Goal: Task Accomplishment & Management: Use online tool/utility

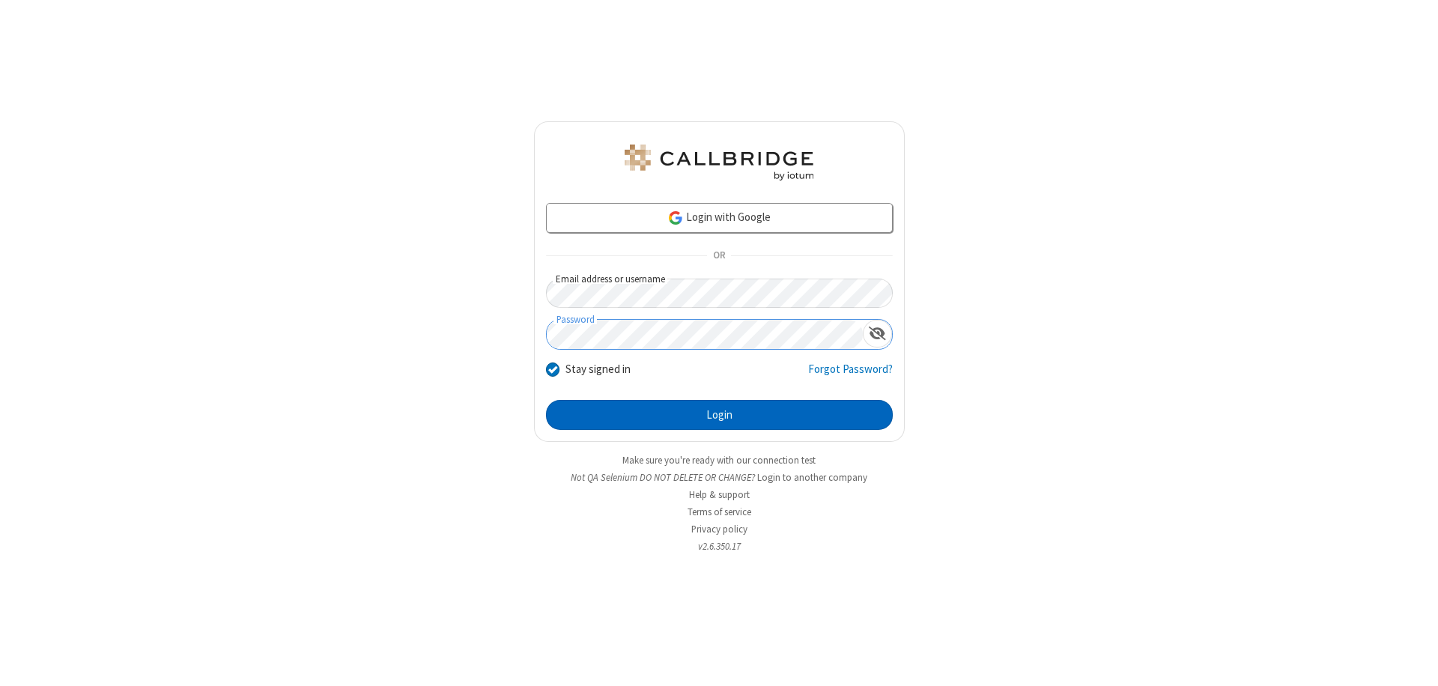
click at [719, 415] on button "Login" at bounding box center [719, 415] width 347 height 30
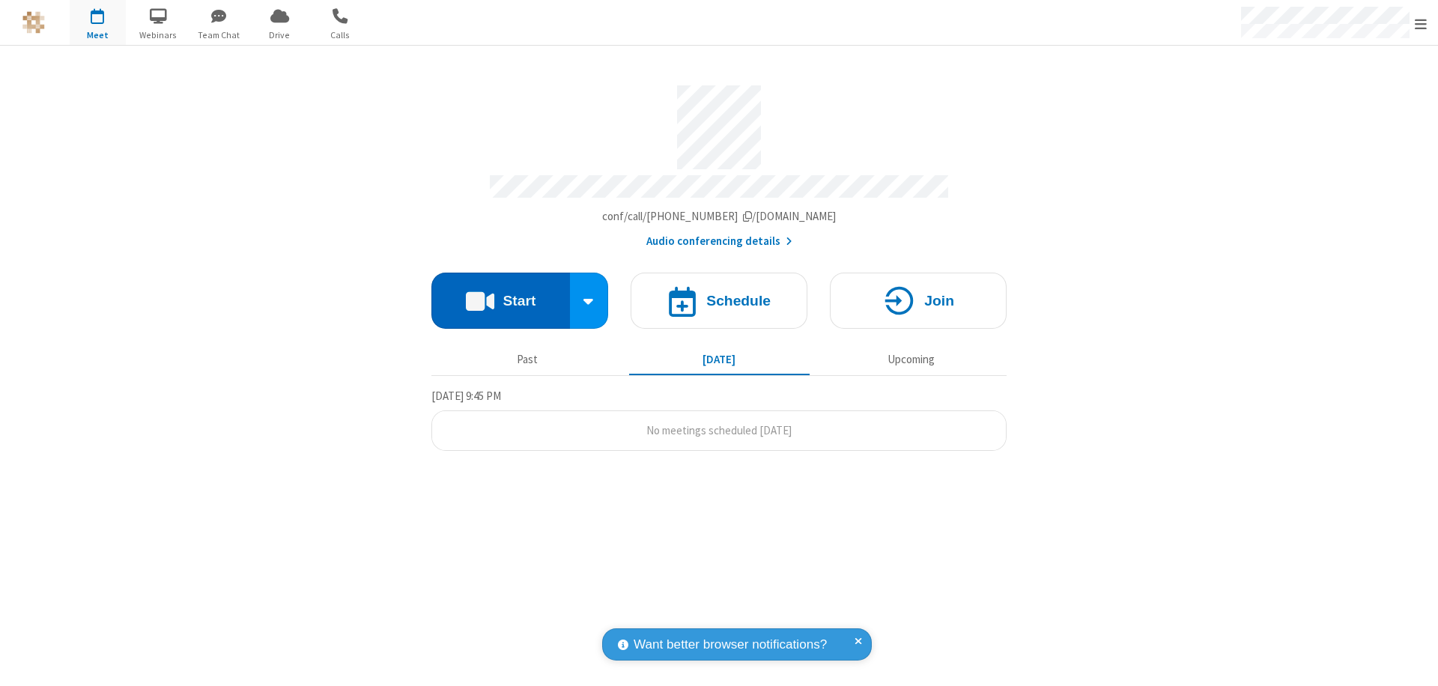
click at [500, 294] on button "Start" at bounding box center [500, 301] width 139 height 56
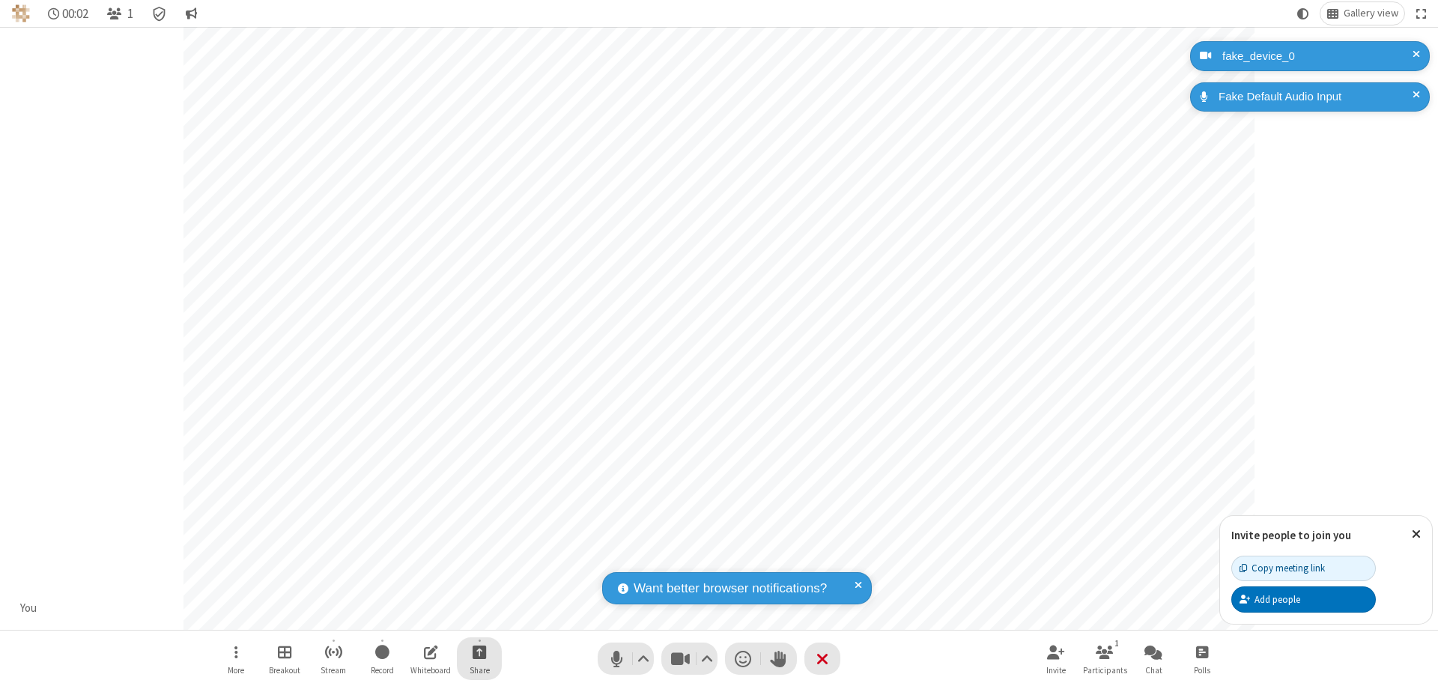
click at [479, 651] on span "Start sharing" at bounding box center [479, 651] width 14 height 19
click at [478, 560] on span "Share additional camera" at bounding box center [488, 563] width 111 height 13
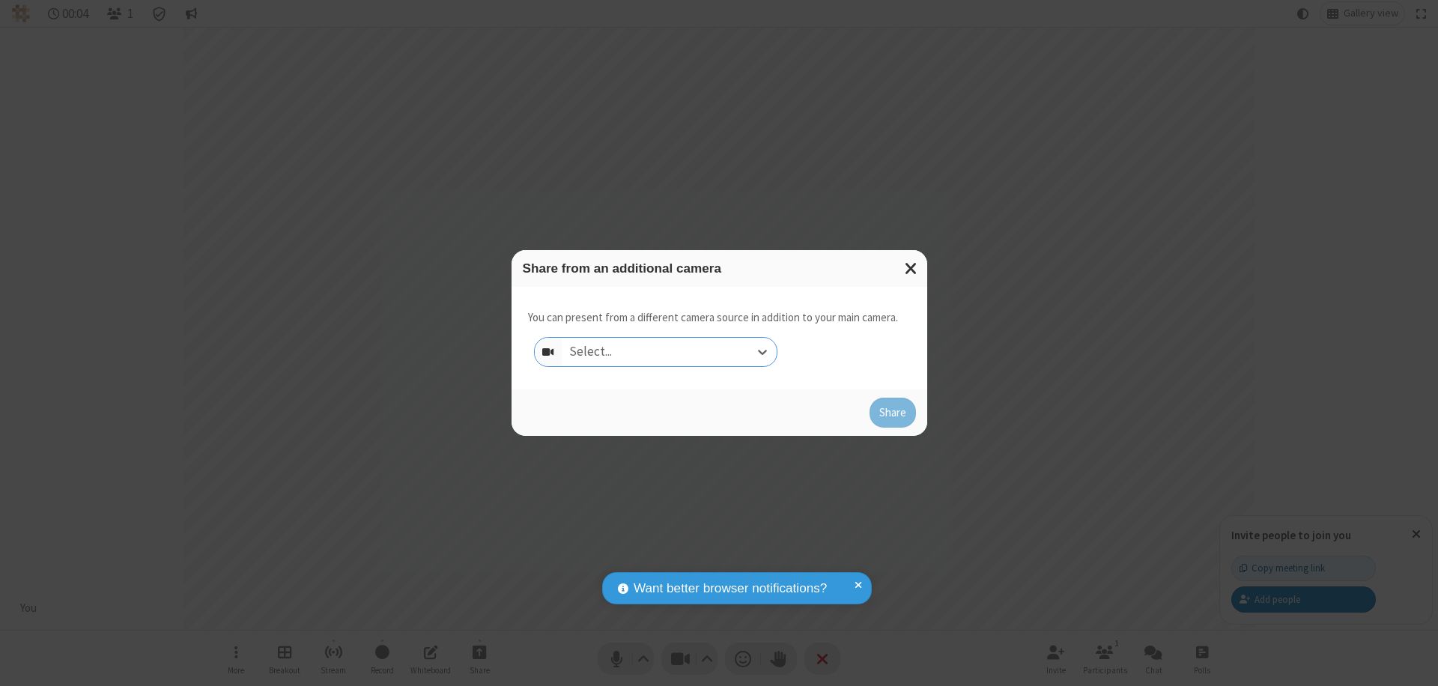
click at [669, 352] on div "Select..." at bounding box center [669, 352] width 215 height 28
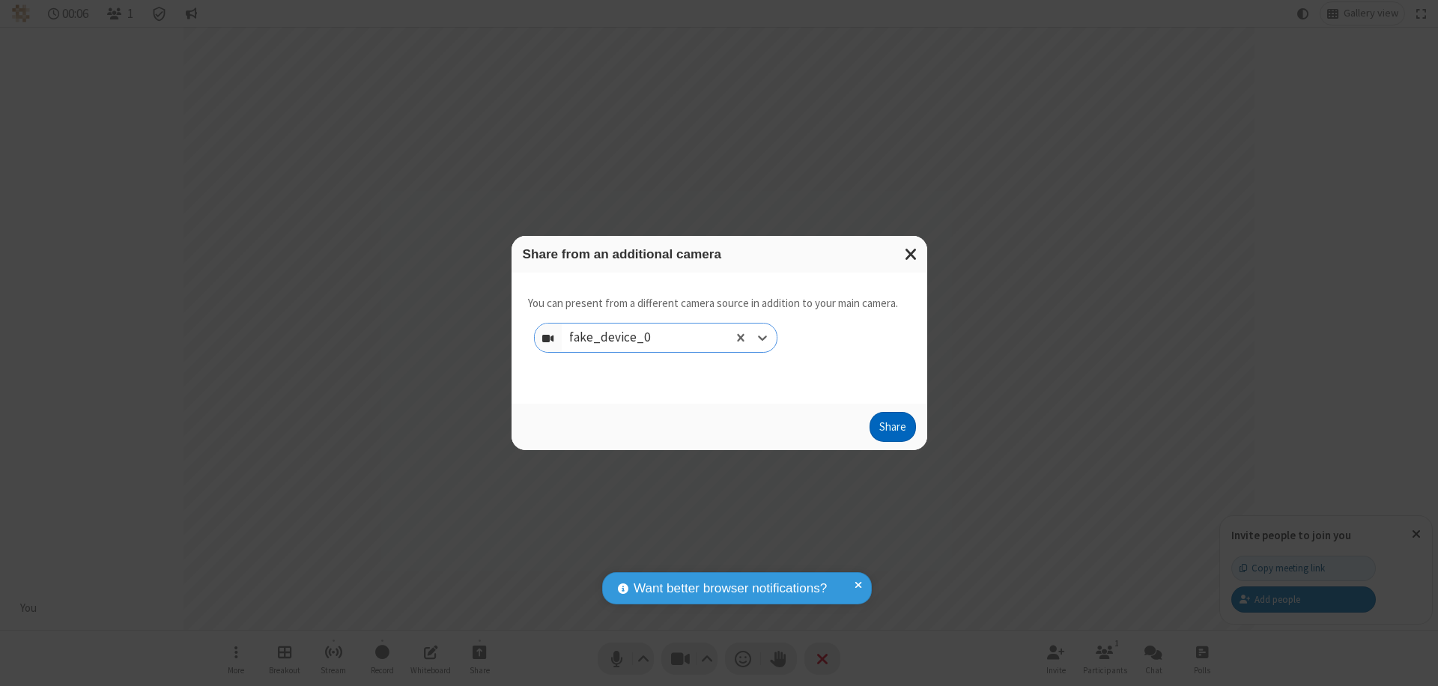
click at [892, 430] on button "Share" at bounding box center [892, 427] width 46 height 30
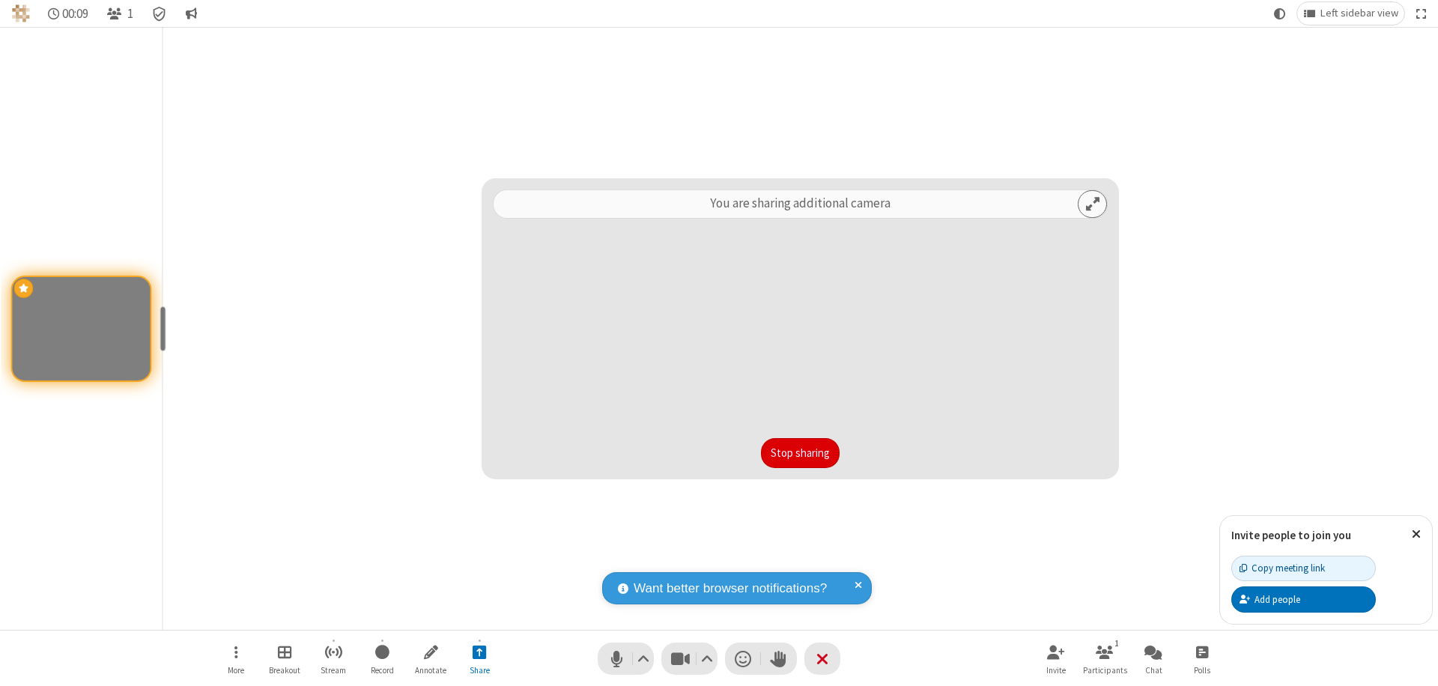
click at [800, 453] on button "Stop sharing" at bounding box center [800, 453] width 79 height 30
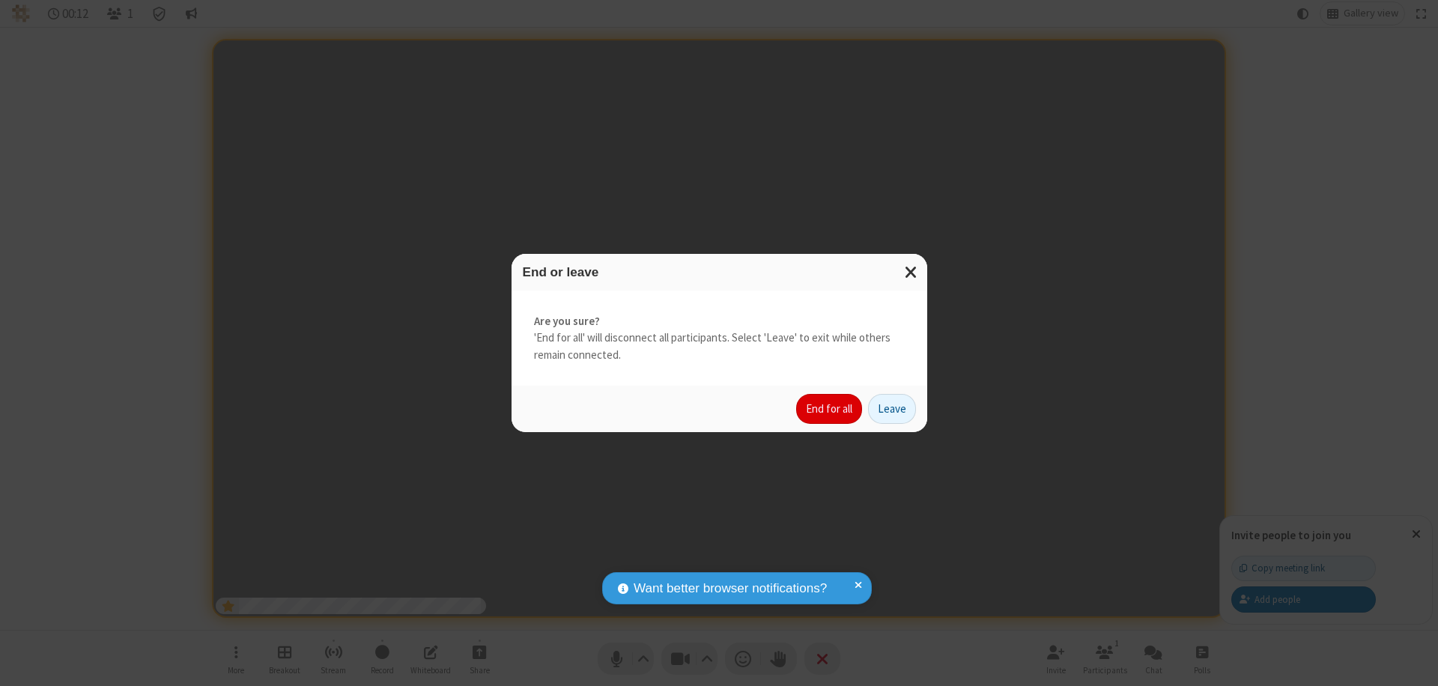
click at [830, 409] on button "End for all" at bounding box center [829, 409] width 66 height 30
